Goal: Check status

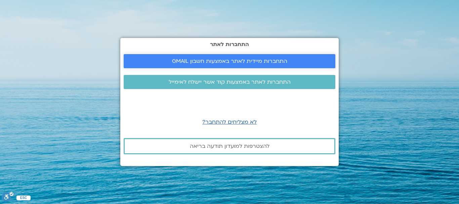
click at [226, 59] on span "התחברות מיידית לאתר באמצעות חשבון GMAIL" at bounding box center [229, 61] width 115 height 6
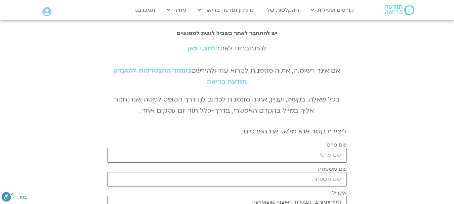
click at [202, 50] on link "לחצ.י כאן" at bounding box center [201, 48] width 28 height 9
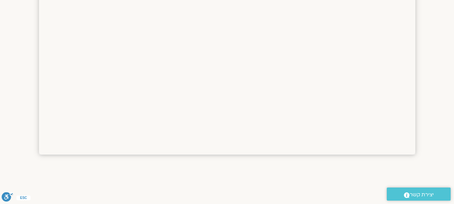
scroll to position [547, 0]
